Goal: Task Accomplishment & Management: Manage account settings

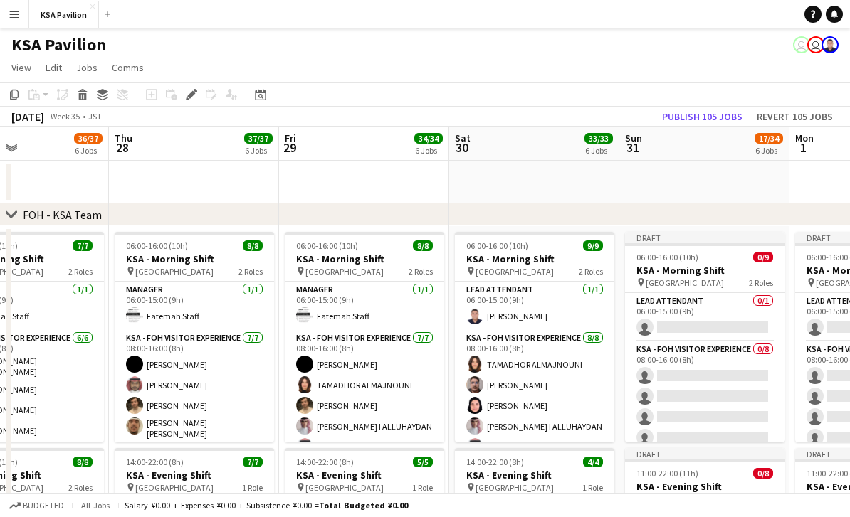
scroll to position [0, 401]
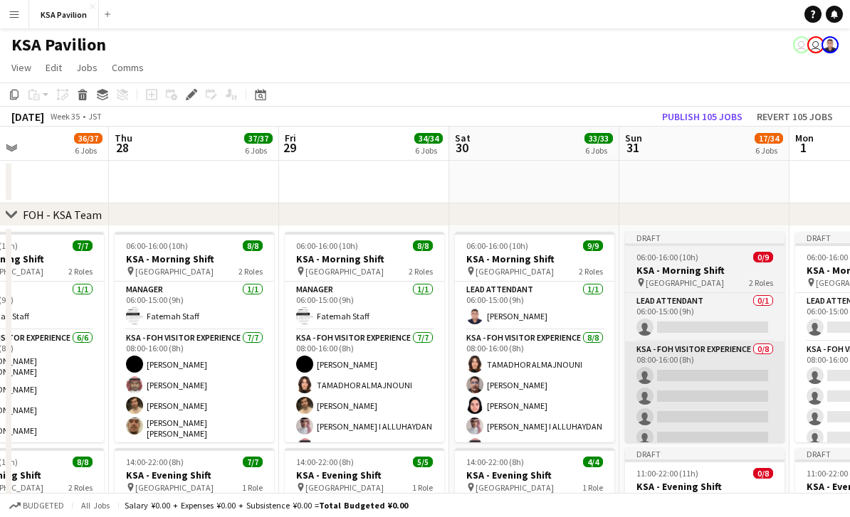
click at [648, 345] on app-card-role "KSA - FOH Visitor Experience 0/8 08:00-16:00 (8h) single-neutral-actions single…" at bounding box center [704, 438] width 159 height 193
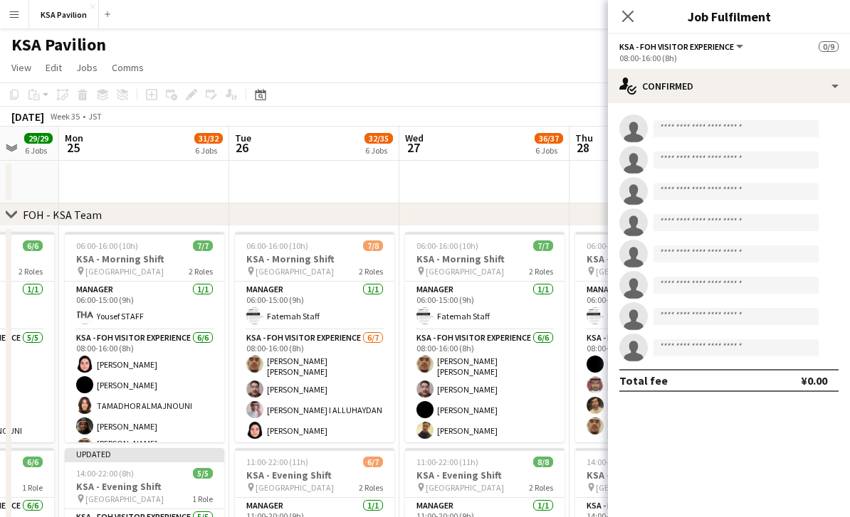
scroll to position [0, 438]
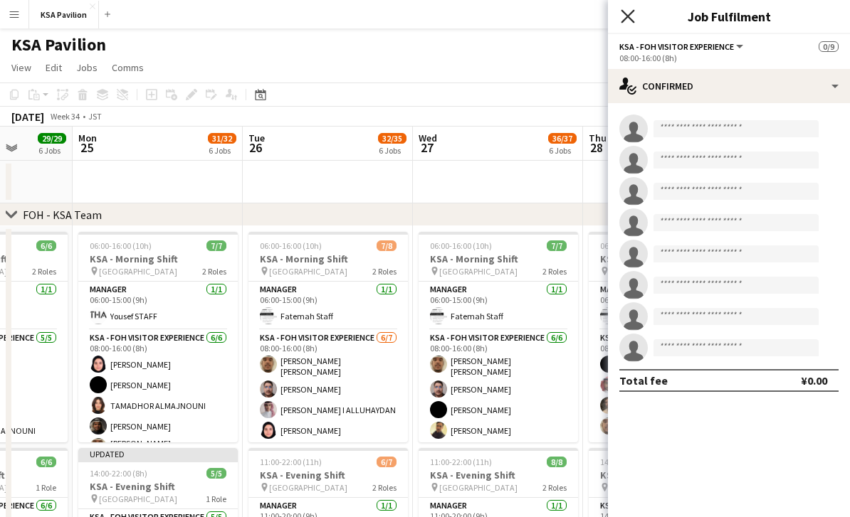
click at [626, 20] on icon "Close pop-in" at bounding box center [628, 16] width 14 height 14
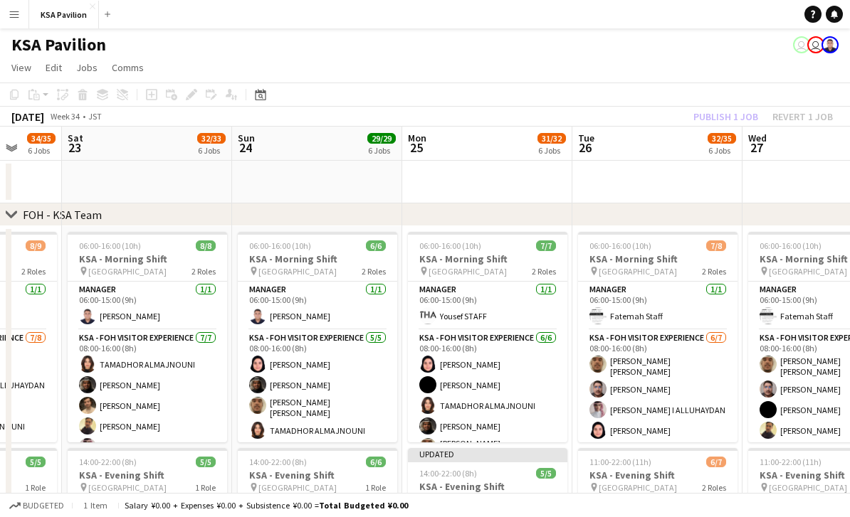
scroll to position [0, 434]
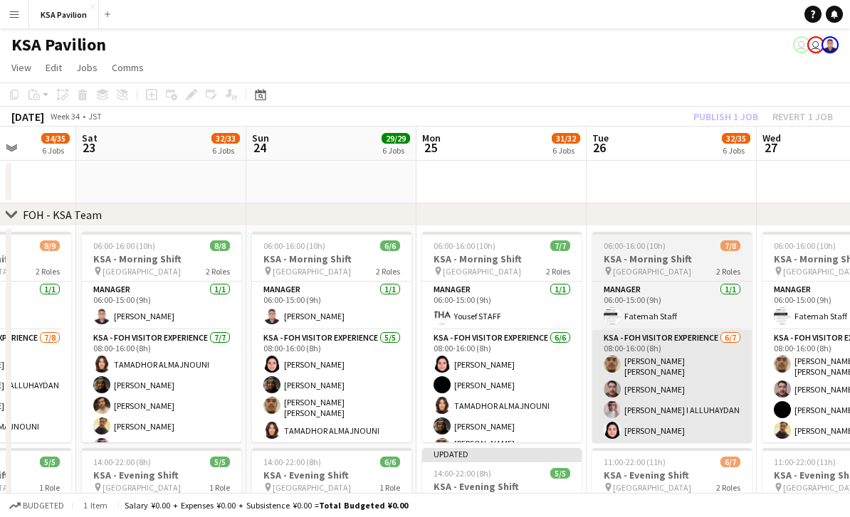
click at [613, 335] on app-card-role "KSA - FOH Visitor Experience [DATE] 08:00-16:00 (8h) [PERSON_NAME] [PERSON_NAME…" at bounding box center [671, 418] width 159 height 176
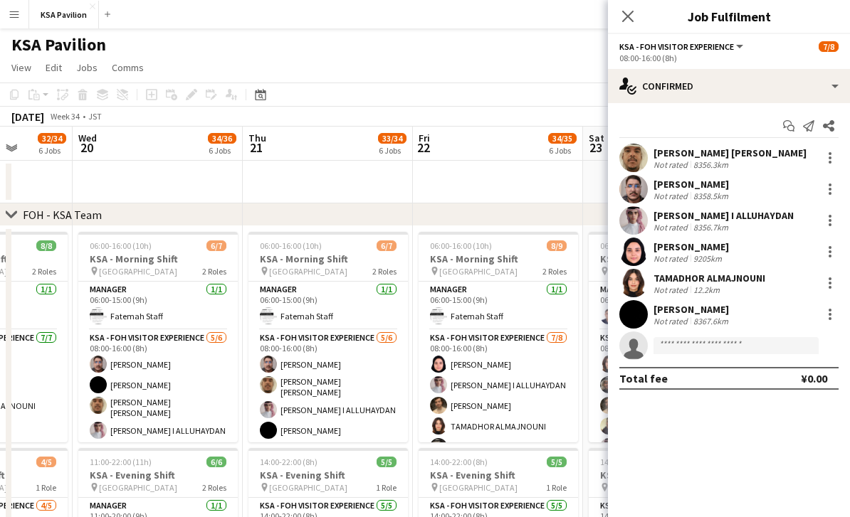
scroll to position [0, 438]
click at [628, 17] on icon at bounding box center [628, 16] width 14 height 14
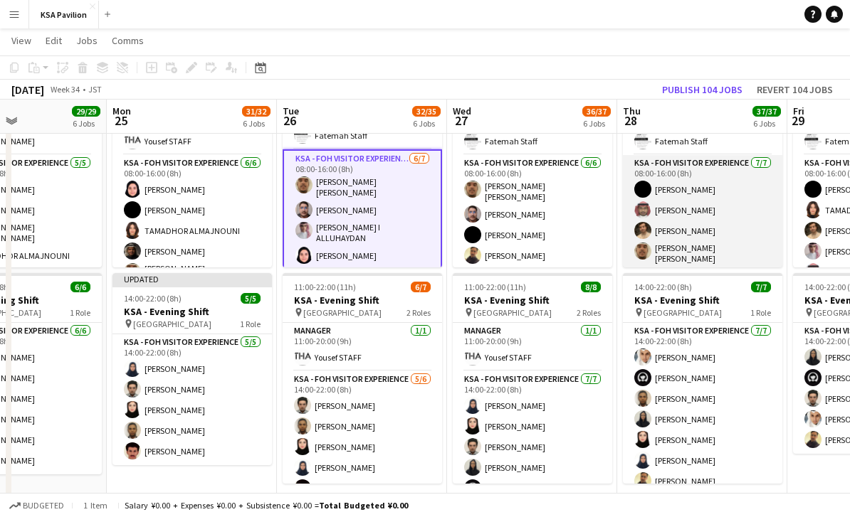
scroll to position [5, 0]
